Goal: Communication & Community: Answer question/provide support

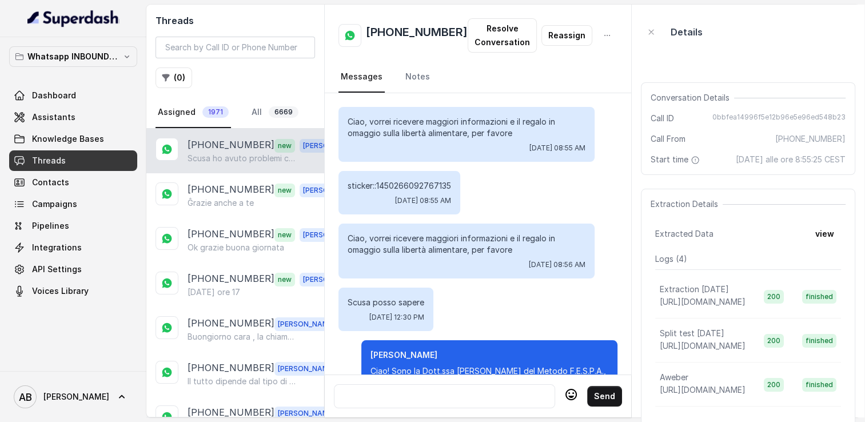
scroll to position [1290, 0]
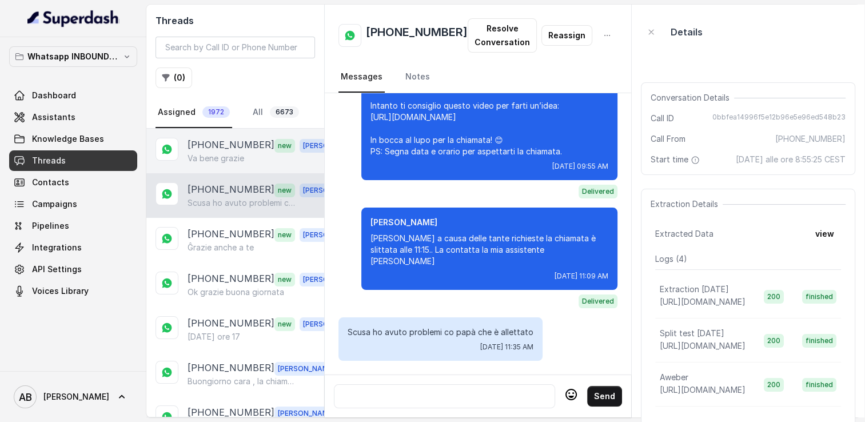
click at [227, 142] on p "[PHONE_NUMBER]" at bounding box center [231, 145] width 87 height 15
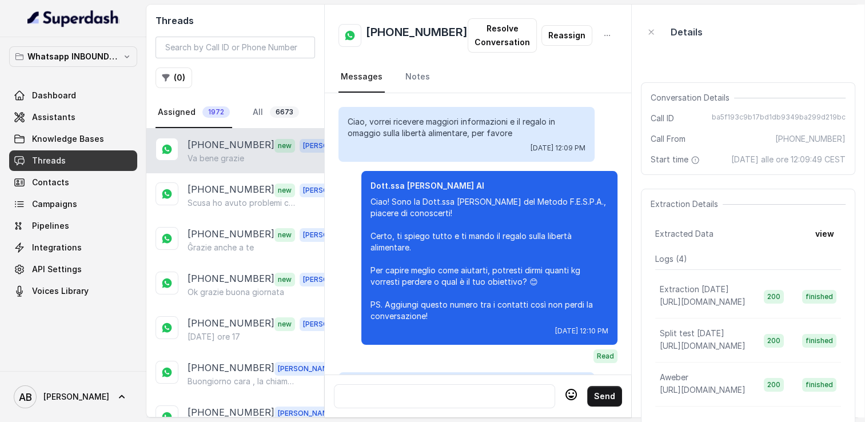
scroll to position [1100, 0]
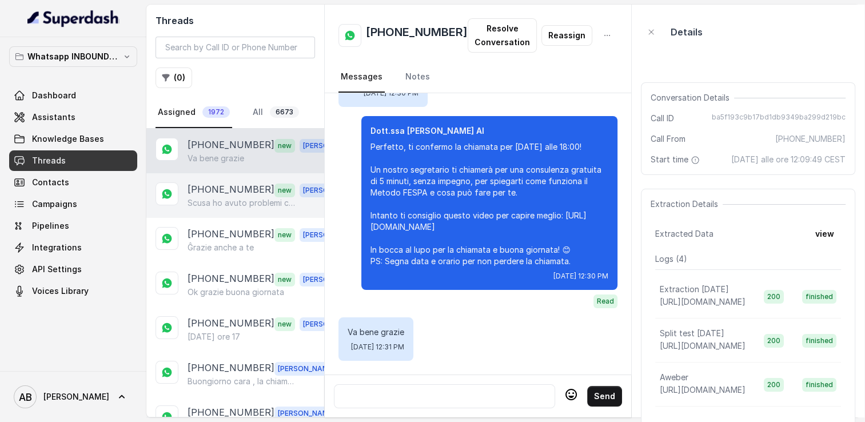
click at [229, 186] on p "[PHONE_NUMBER]" at bounding box center [231, 189] width 87 height 15
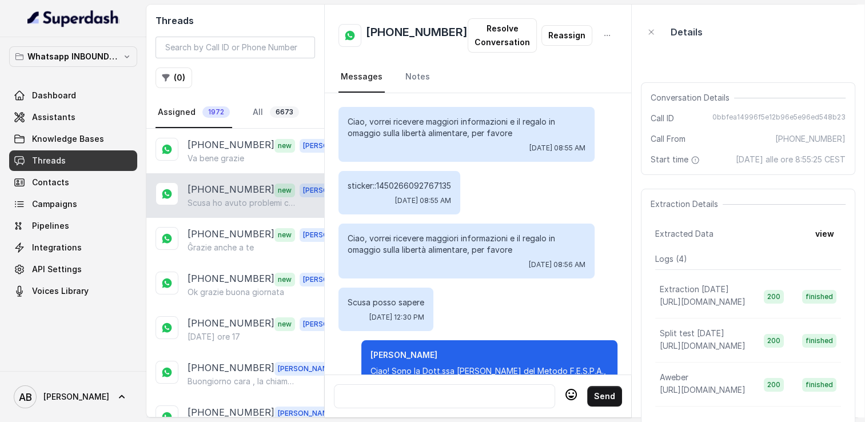
scroll to position [1290, 0]
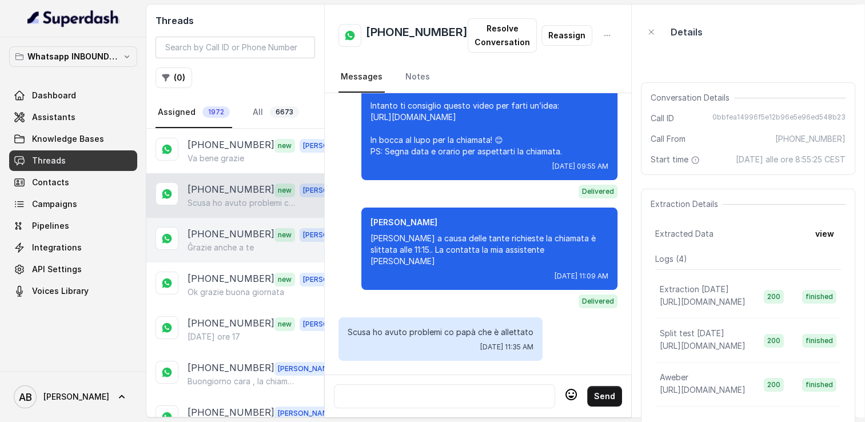
click at [229, 237] on p "[PHONE_NUMBER]" at bounding box center [231, 234] width 87 height 15
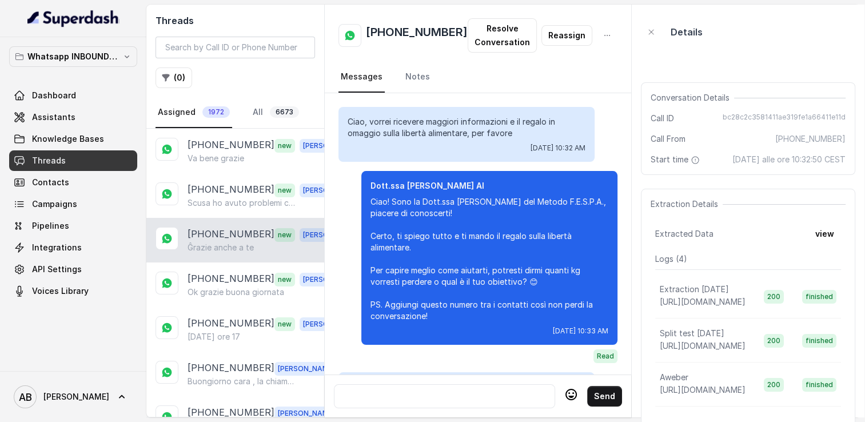
scroll to position [1505, 0]
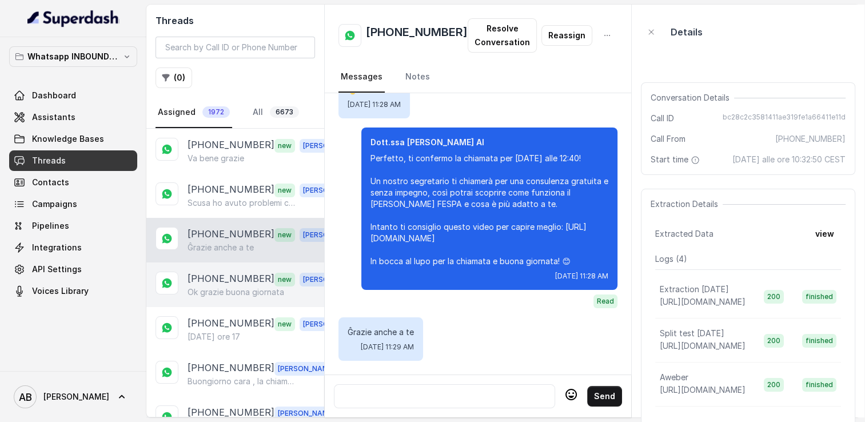
click at [240, 286] on p "Ok grazie buona giornata" at bounding box center [236, 291] width 97 height 11
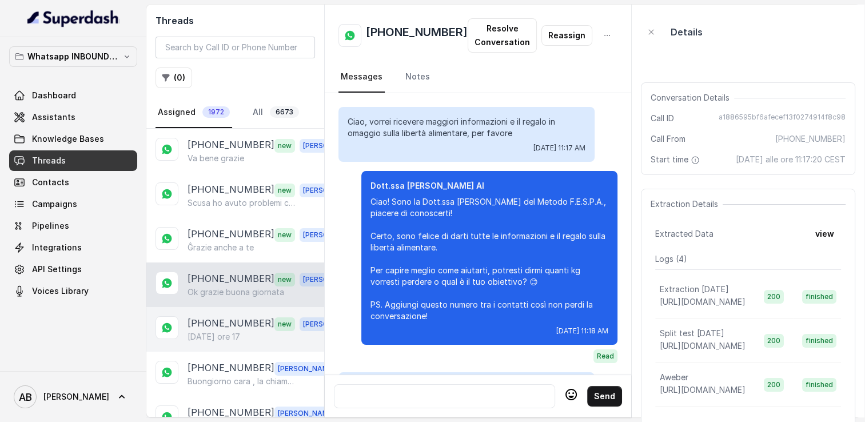
scroll to position [1009, 0]
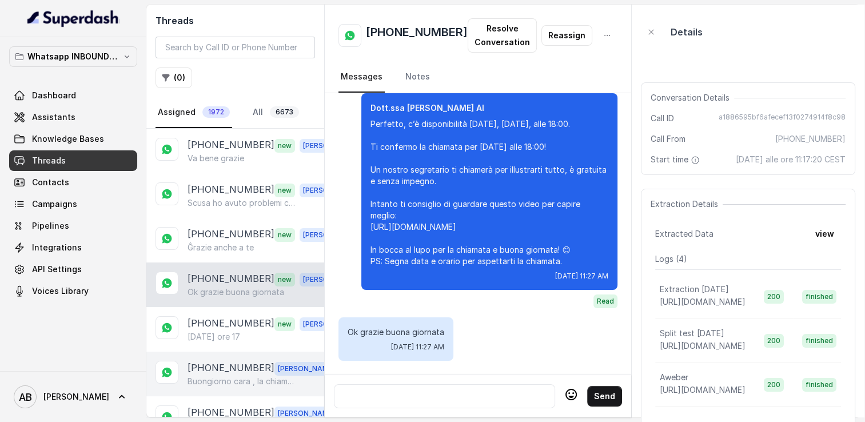
click at [245, 353] on div "+393209052530 Alessandro Buongiorno cara , la chiamata risulta essere prenotata…" at bounding box center [235, 374] width 178 height 45
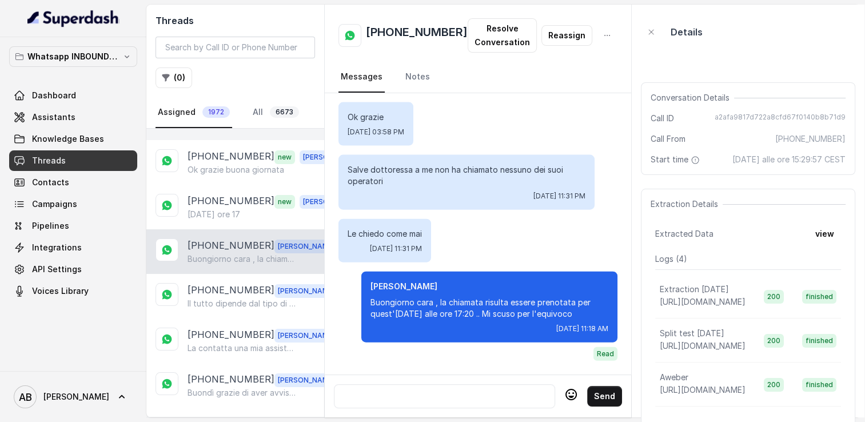
scroll to position [172, 0]
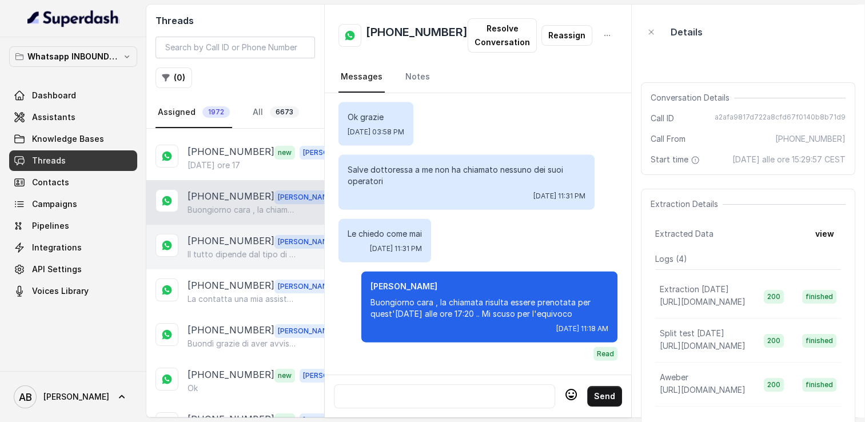
click at [226, 244] on p "[PHONE_NUMBER]" at bounding box center [231, 241] width 87 height 15
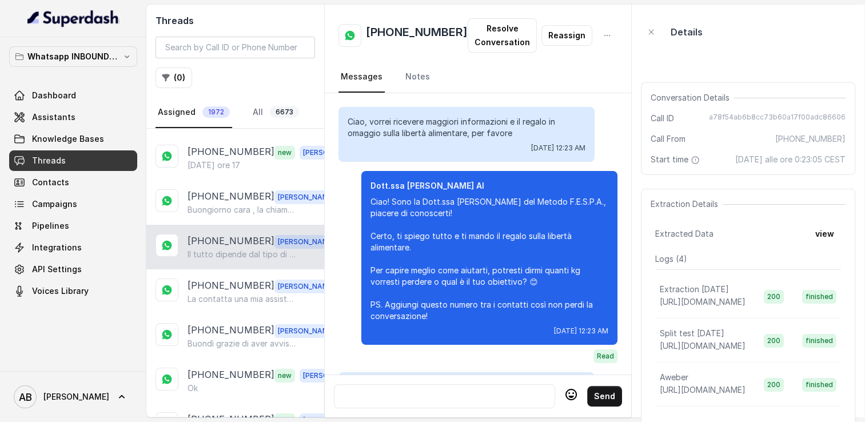
scroll to position [1525, 0]
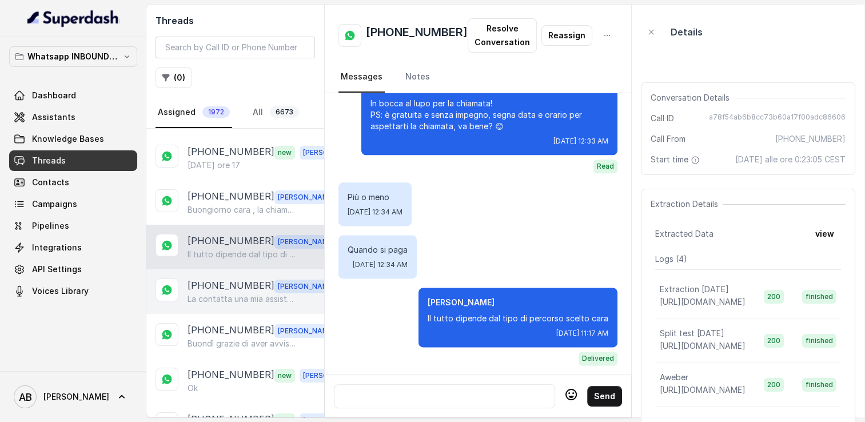
click at [211, 293] on p "La contatta una mia assistente cara 🌺" at bounding box center [243, 298] width 110 height 11
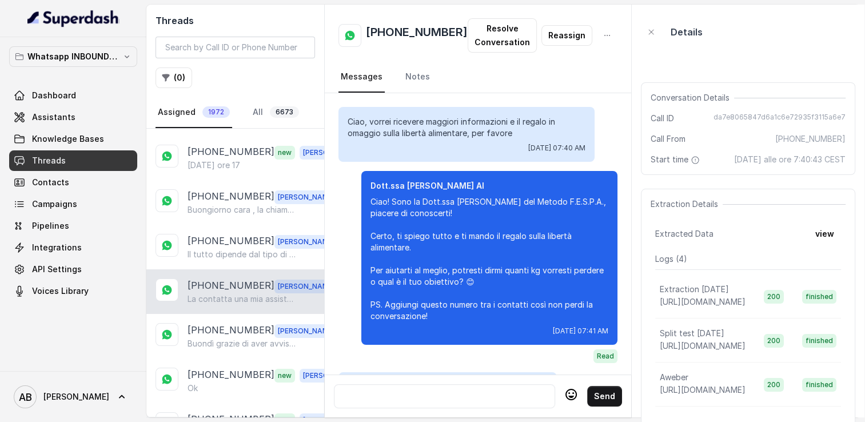
scroll to position [1416, 0]
